Goal: Understand process/instructions: Learn about a topic

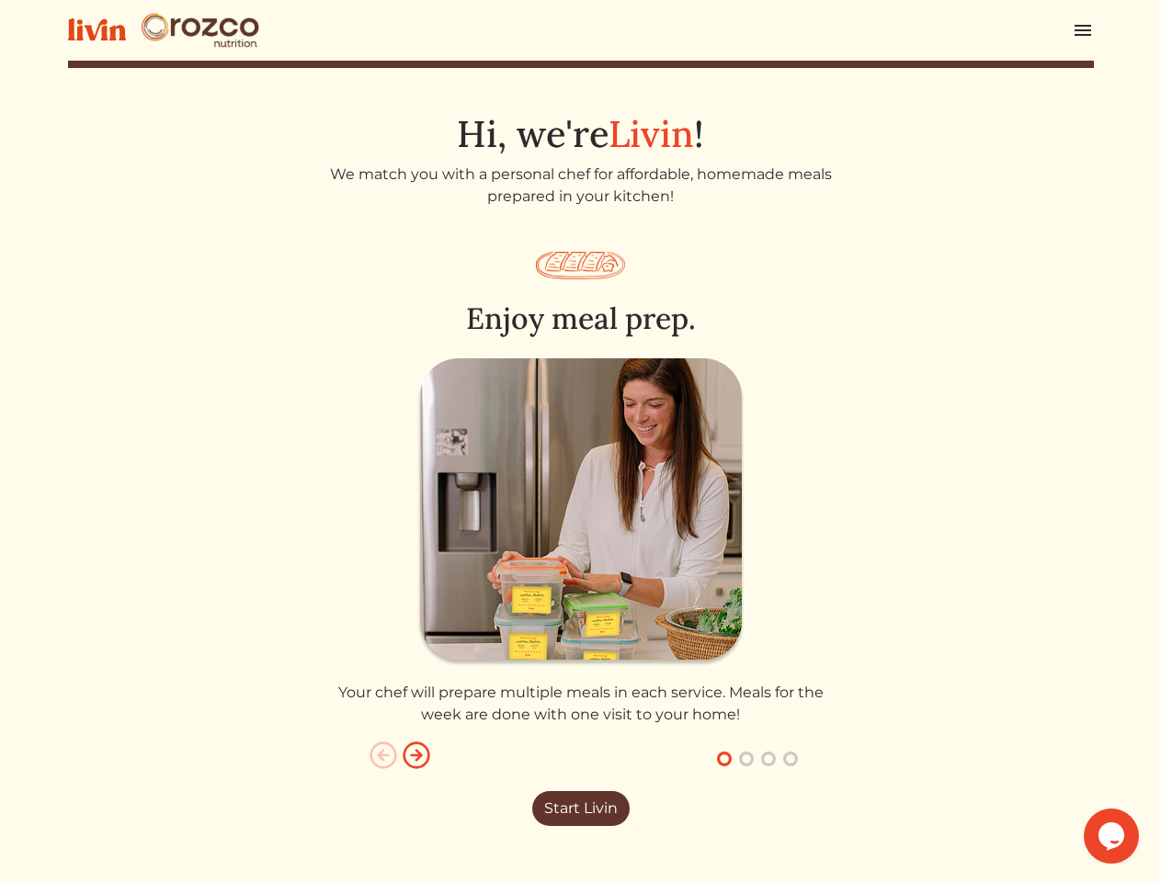
click at [580, 441] on img at bounding box center [580, 512] width 329 height 309
click at [1083, 30] on img at bounding box center [1083, 30] width 22 height 22
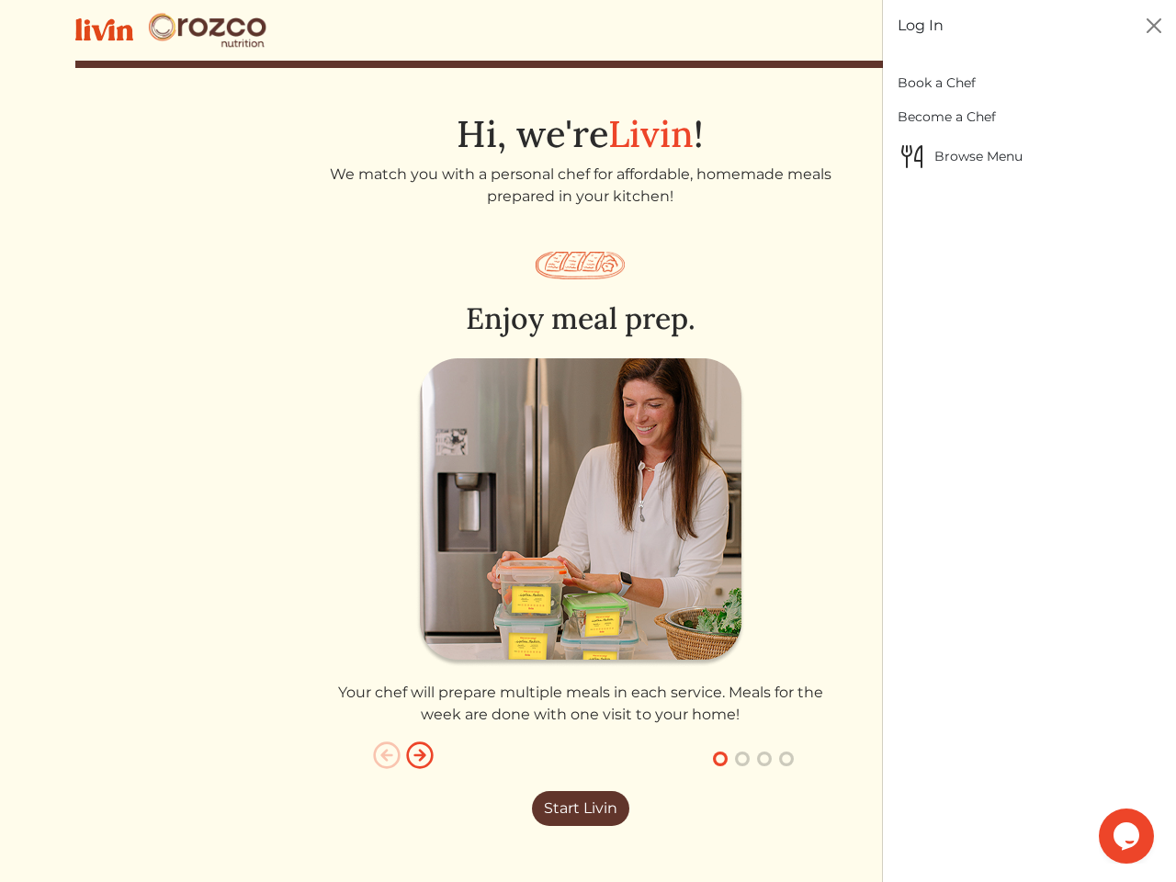
click at [416, 755] on img "button" at bounding box center [419, 755] width 29 height 29
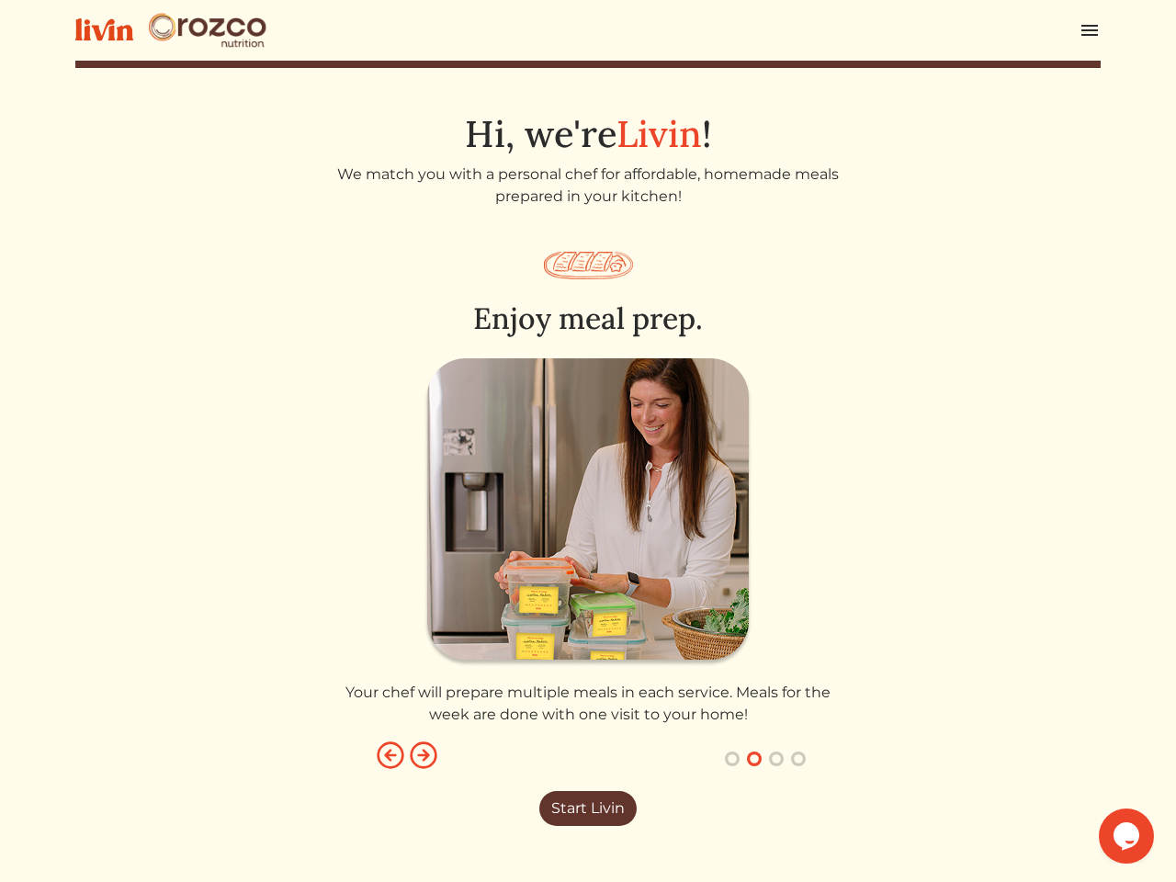
click at [724, 759] on button "button" at bounding box center [732, 759] width 22 height 22
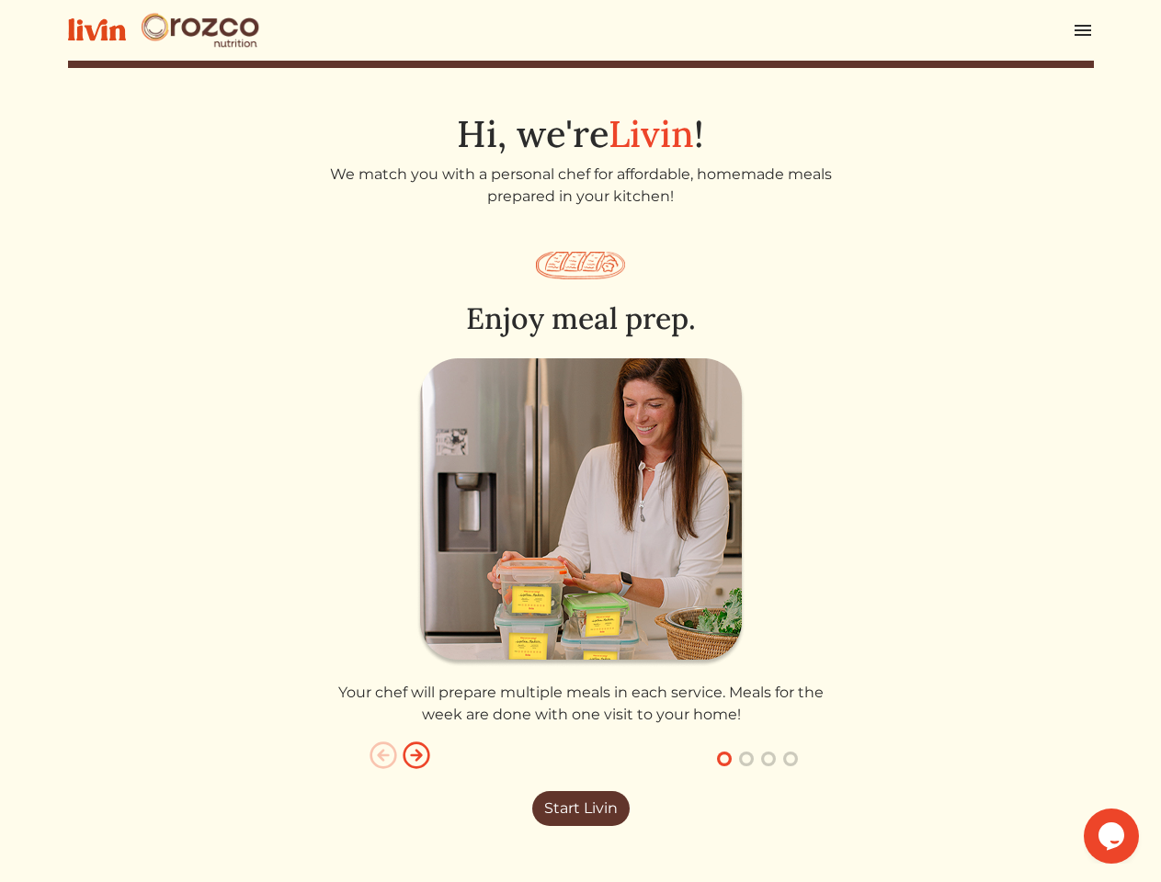
click at [746, 759] on button "button" at bounding box center [746, 759] width 22 height 22
click at [768, 759] on button "button" at bounding box center [768, 759] width 22 height 22
click at [790, 759] on button "button" at bounding box center [790, 759] width 22 height 22
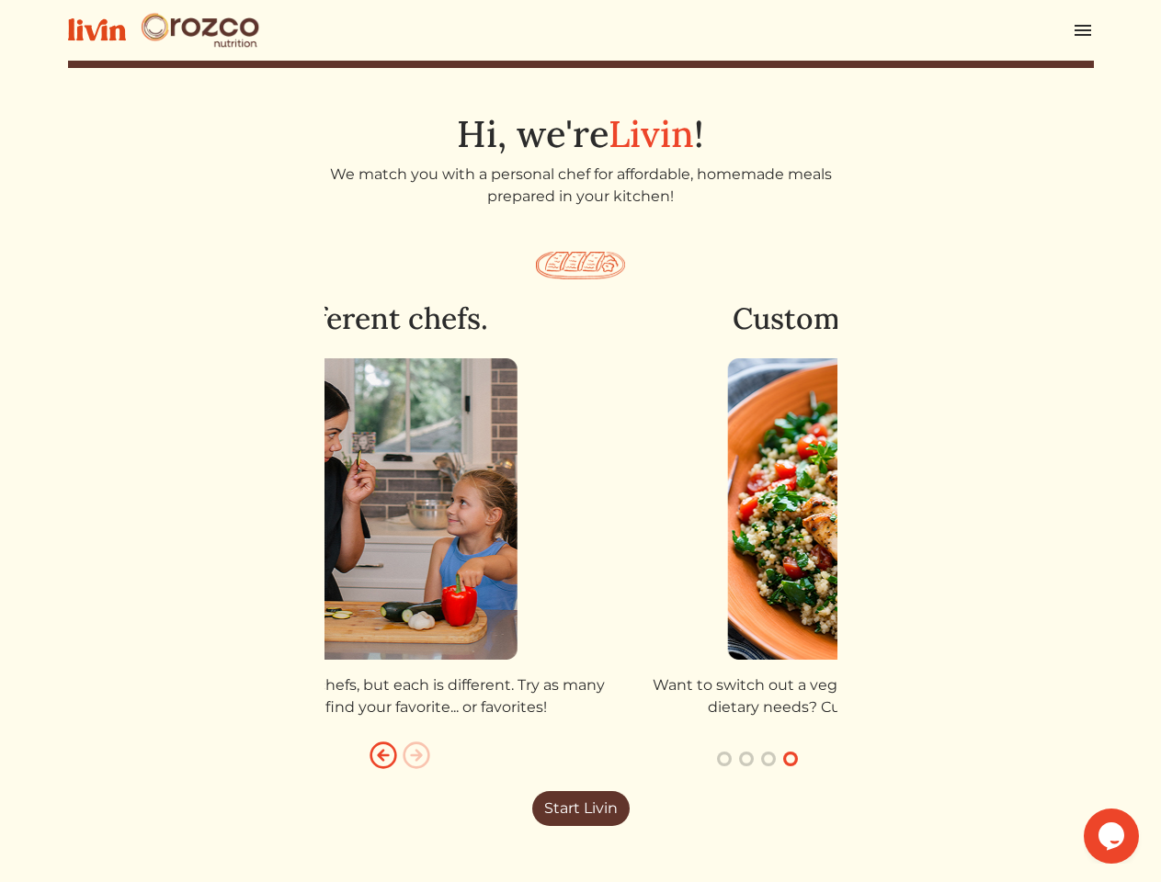
click at [1111, 836] on icon "$i18n('chat', 'chat_widget')" at bounding box center [1111, 836] width 26 height 28
